Goal: Use online tool/utility: Utilize a website feature to perform a specific function

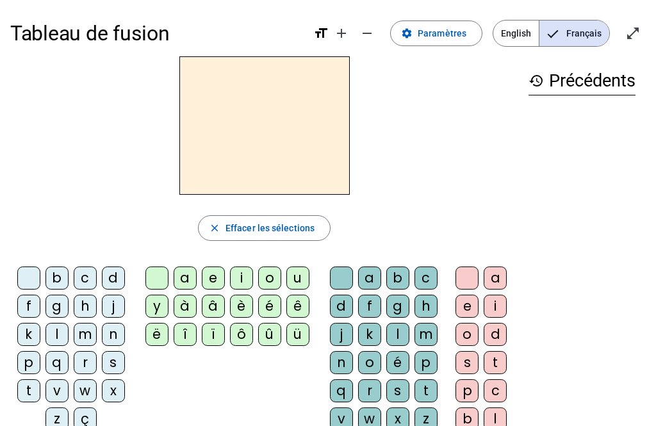
click at [83, 329] on div "m" at bounding box center [85, 334] width 23 height 23
click at [181, 278] on div "a" at bounding box center [185, 278] width 23 height 23
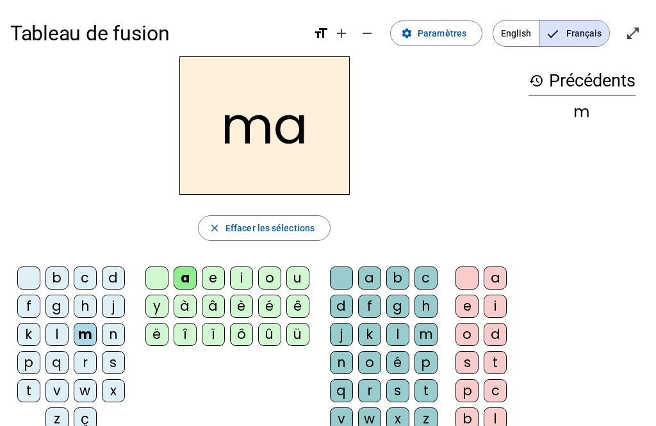
click at [51, 389] on div "v" at bounding box center [56, 390] width 23 height 23
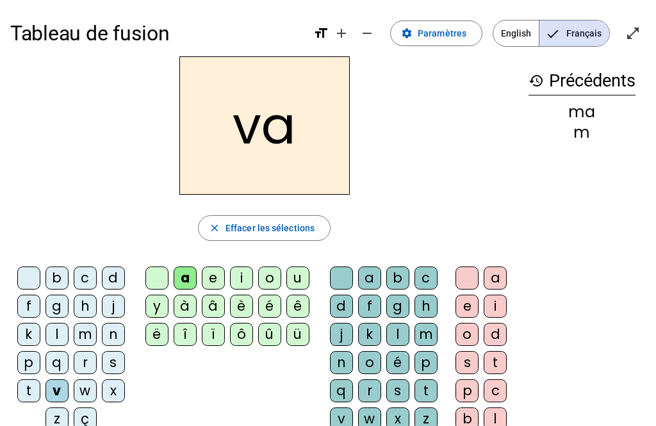
click at [26, 391] on div "t" at bounding box center [28, 390] width 23 height 23
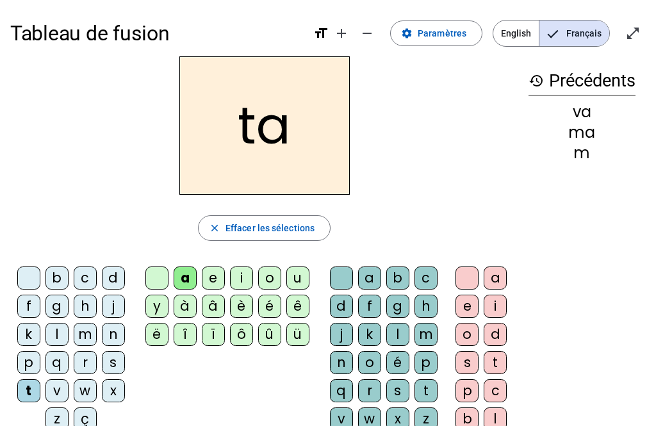
click at [53, 336] on div "l" at bounding box center [56, 334] width 23 height 23
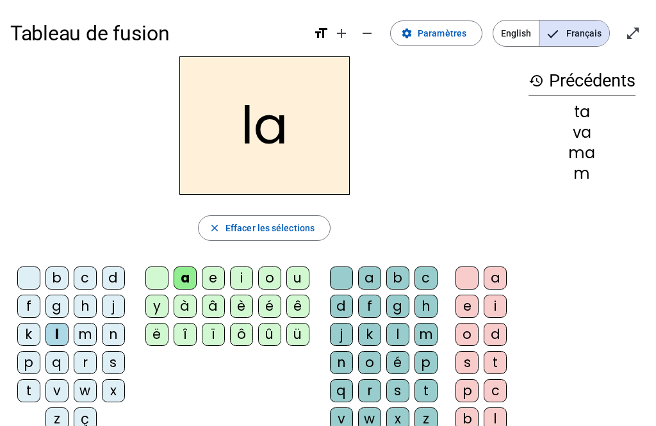
click at [211, 275] on div "e" at bounding box center [213, 278] width 23 height 23
click at [108, 306] on div "j" at bounding box center [113, 306] width 23 height 23
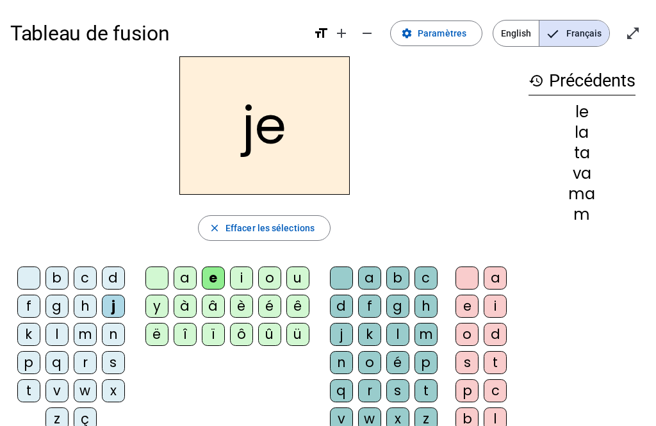
click at [117, 334] on div "n" at bounding box center [113, 334] width 23 height 23
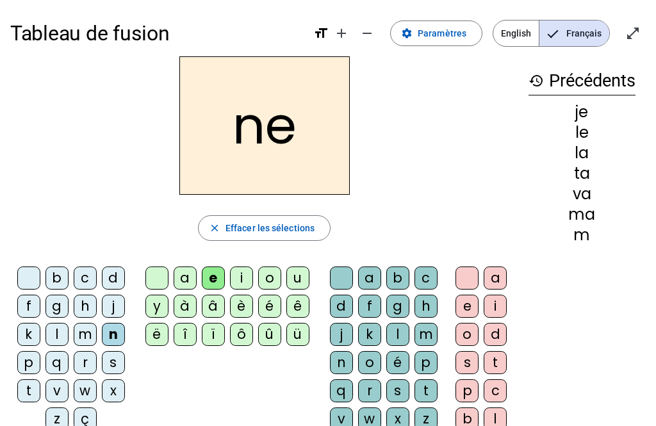
click at [111, 278] on div "d" at bounding box center [113, 278] width 23 height 23
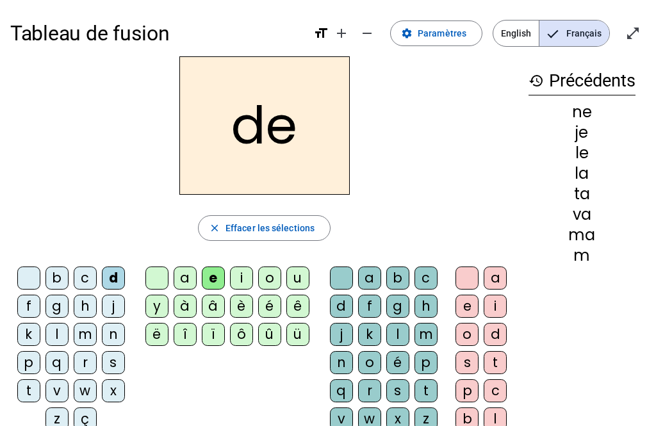
click at [292, 277] on div "u" at bounding box center [297, 278] width 23 height 23
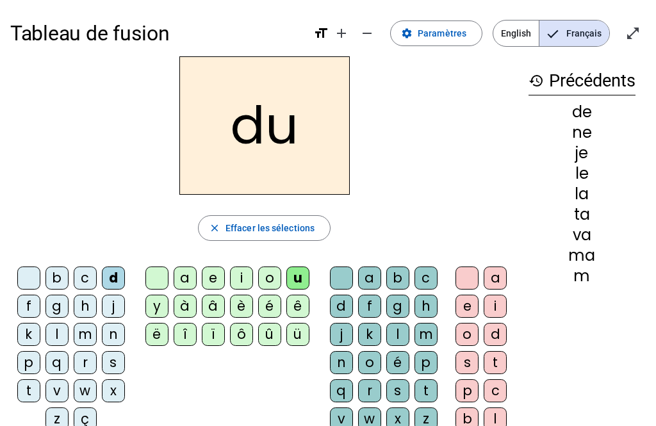
click at [20, 391] on div "t" at bounding box center [28, 390] width 23 height 23
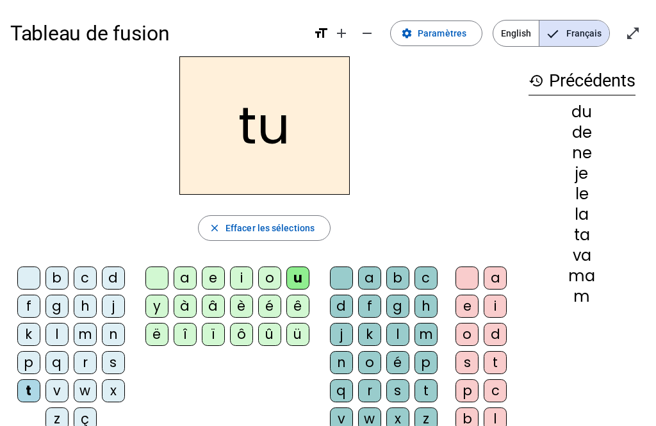
click at [52, 279] on div "b" at bounding box center [56, 278] width 23 height 23
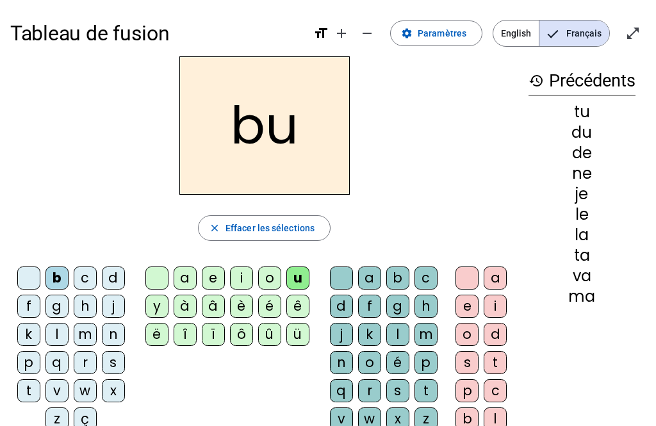
click at [393, 389] on div "s" at bounding box center [397, 390] width 23 height 23
